Goal: Information Seeking & Learning: Learn about a topic

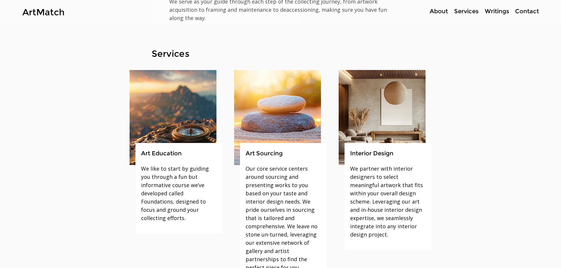
scroll to position [442, 0]
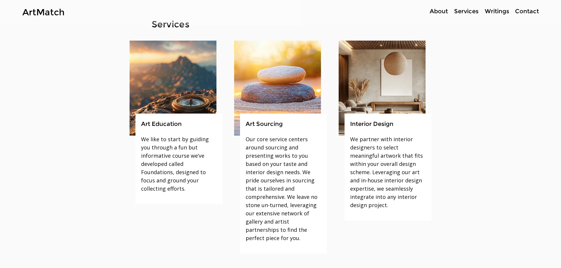
click at [111, 156] on fluid-columns-repeater "Art Education We like to start by guiding you through a fun but informative cou…" at bounding box center [280, 141] width 573 height 213
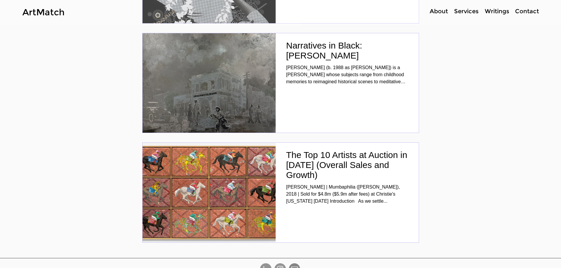
scroll to position [1959, 0]
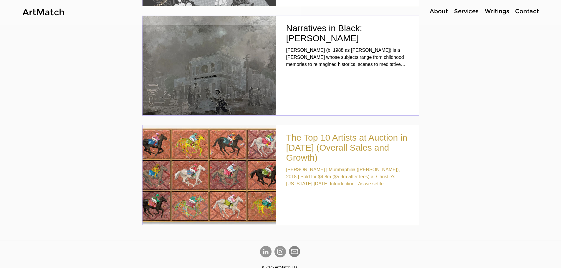
click at [312, 137] on h2 "The Top 10 Artists at Auction in [DATE] (Overall Sales and Growth)" at bounding box center [347, 148] width 122 height 30
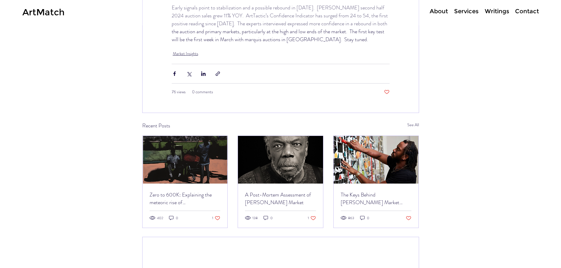
scroll to position [1560, 0]
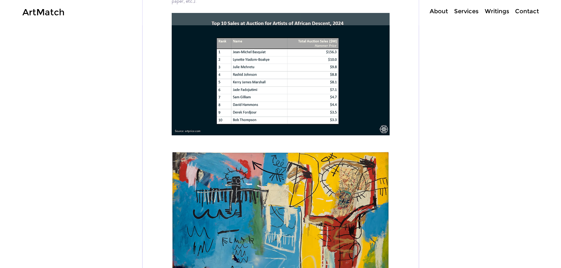
scroll to position [0, 0]
